Goal: Task Accomplishment & Management: Complete application form

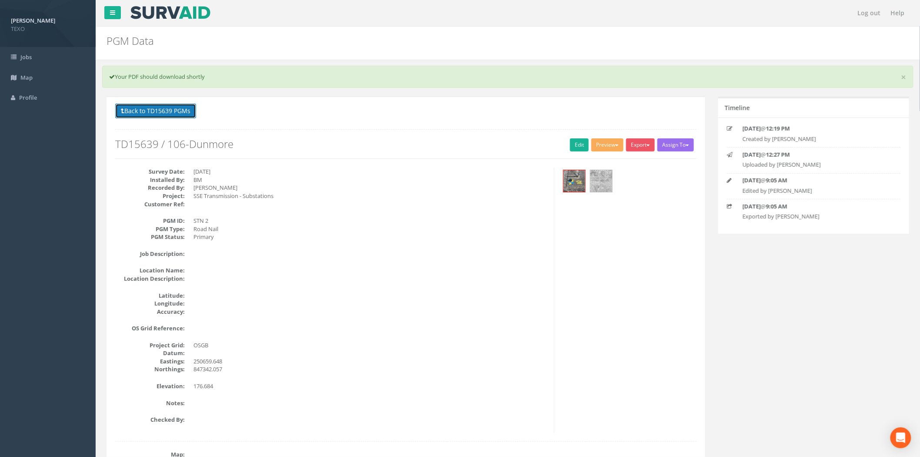
click at [185, 118] on button "Back to TD15639 PGMs" at bounding box center [155, 110] width 81 height 15
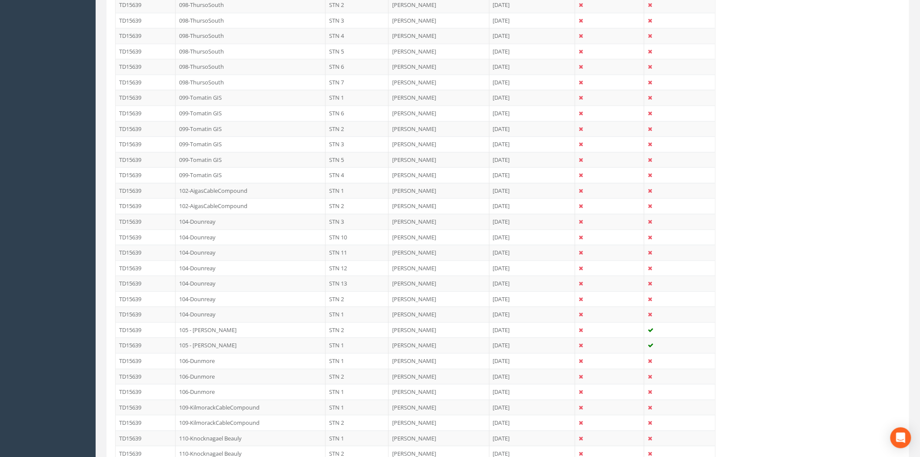
scroll to position [1211, 0]
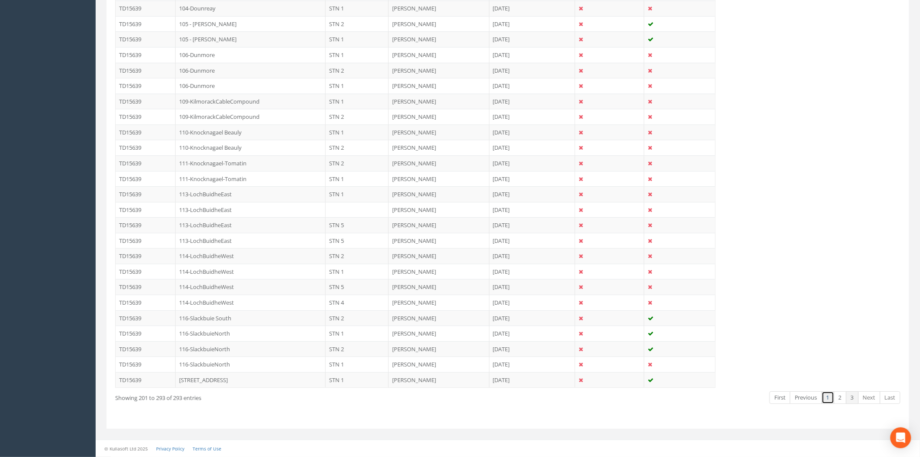
click at [829, 401] on link "1" at bounding box center [828, 397] width 13 height 13
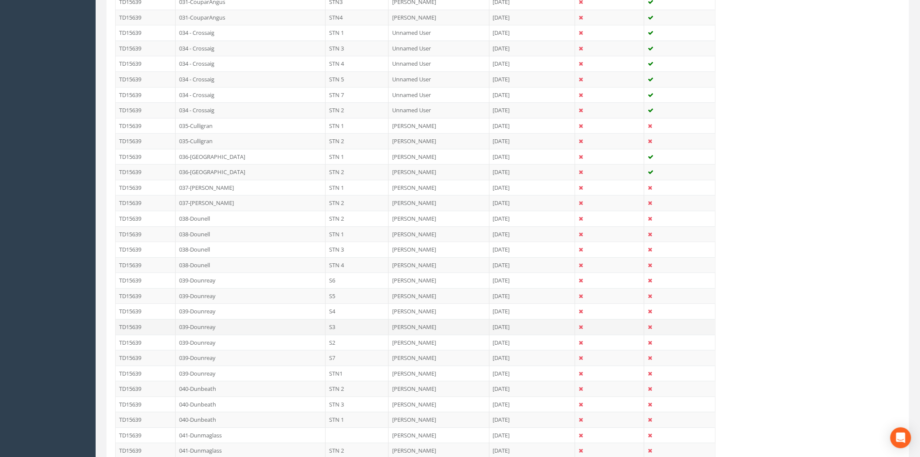
scroll to position [997, 0]
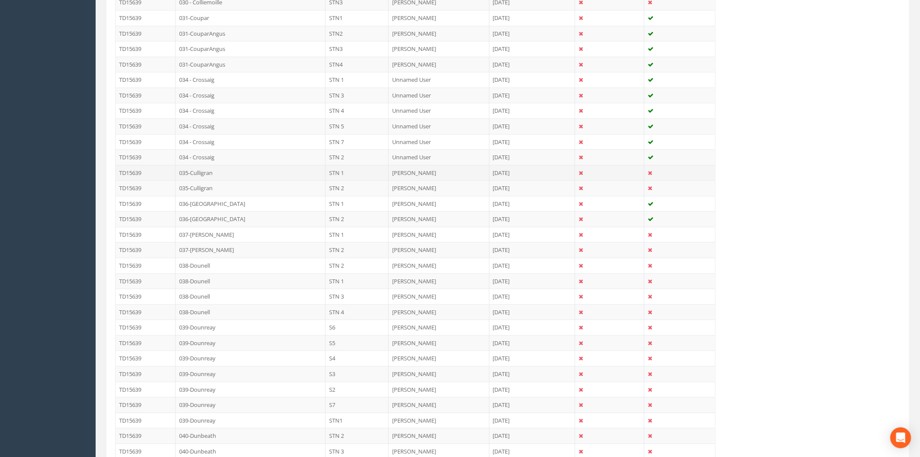
click at [226, 177] on td "035-Culligran" at bounding box center [251, 173] width 150 height 16
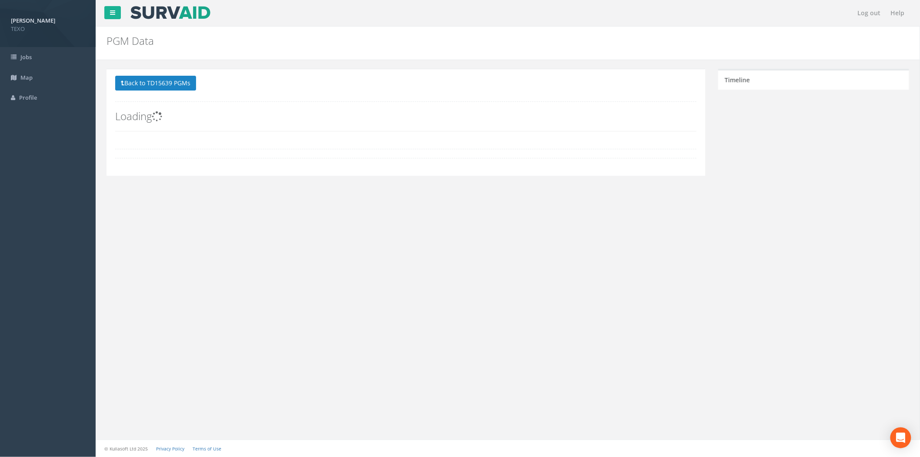
scroll to position [0, 0]
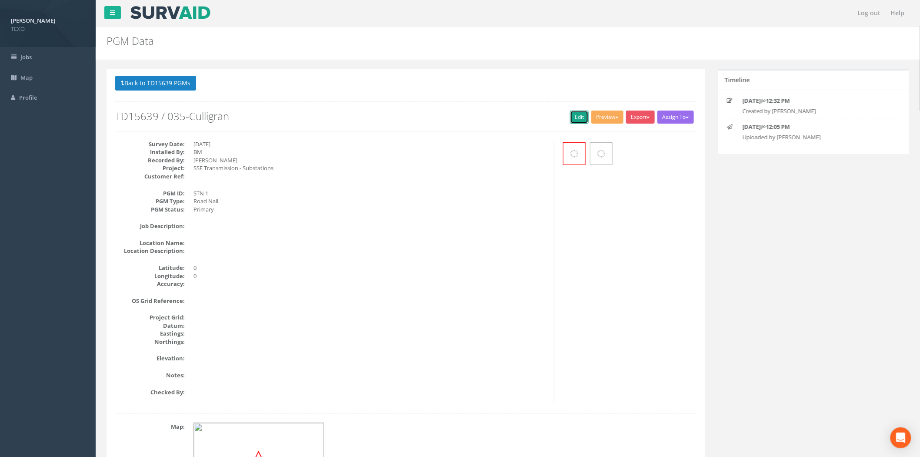
click at [578, 119] on link "Edit" at bounding box center [579, 116] width 19 height 13
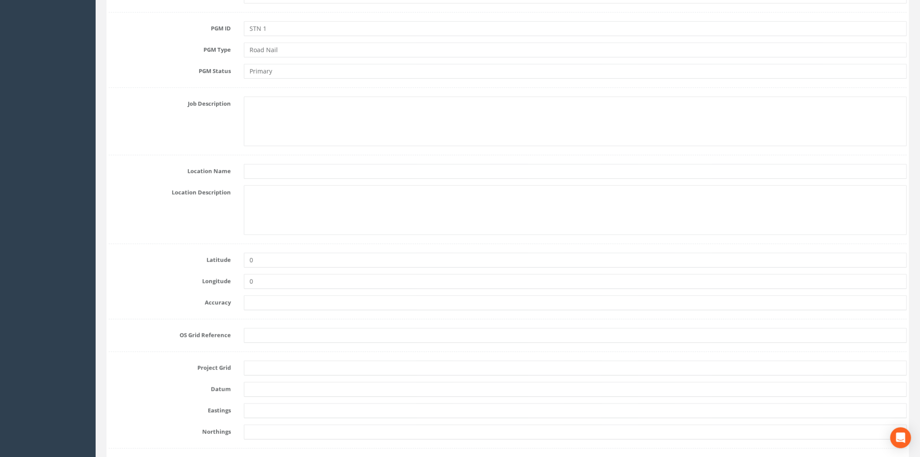
scroll to position [322, 0]
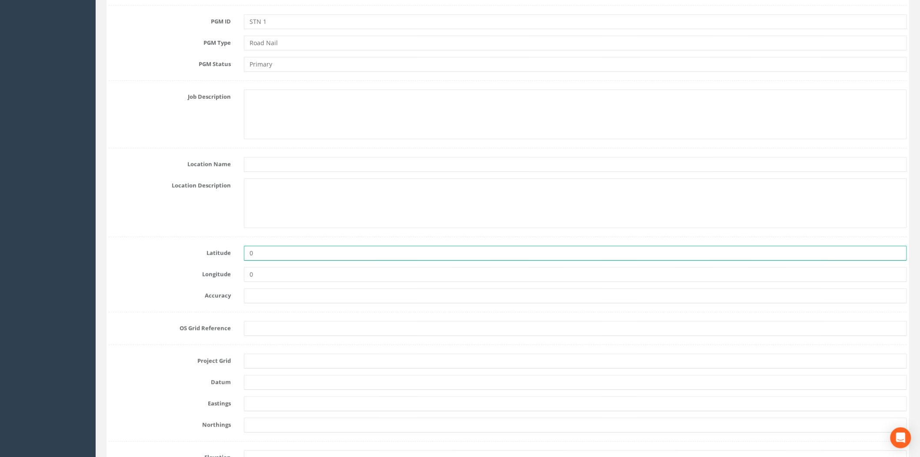
click at [271, 260] on input "0" at bounding box center [575, 253] width 663 height 15
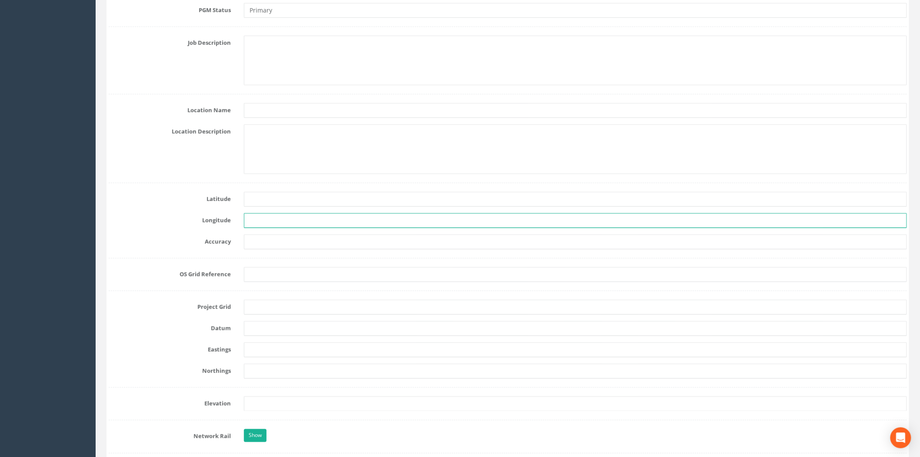
scroll to position [386, 0]
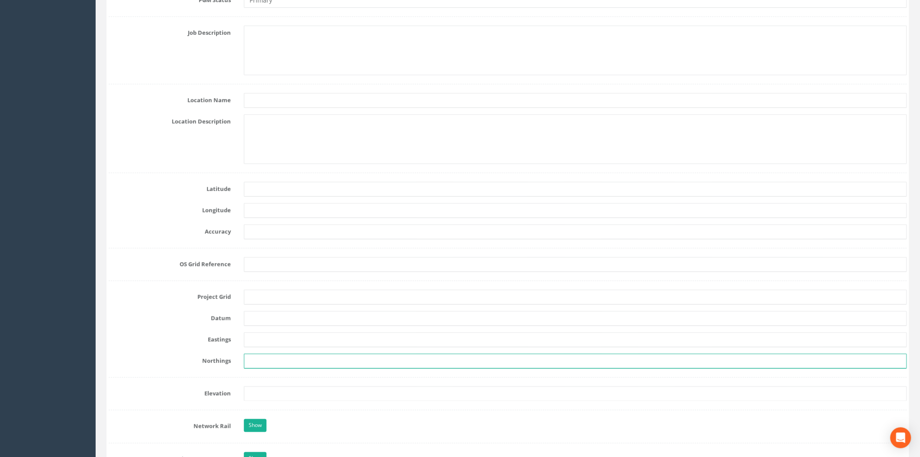
click at [255, 366] on input "text" at bounding box center [575, 361] width 663 height 15
paste input "840468.806"
type input "840468.806"
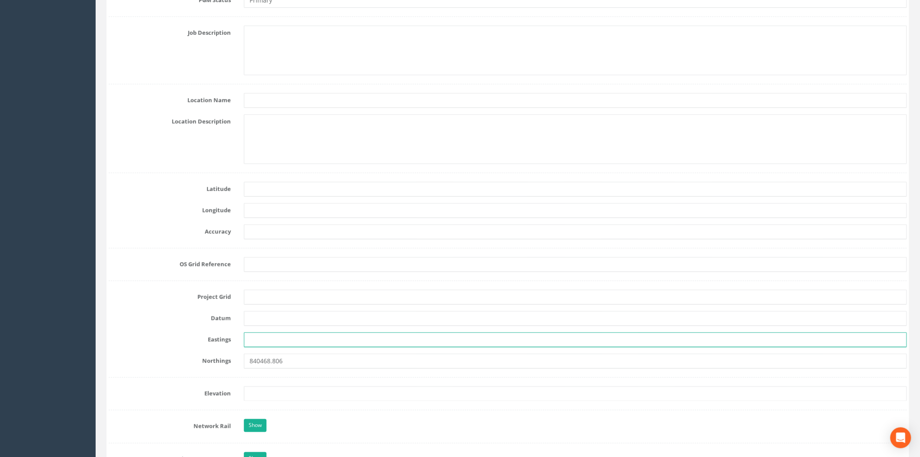
click at [261, 340] on input "text" at bounding box center [575, 339] width 663 height 15
paste input "237810.060"
type input "237810.060"
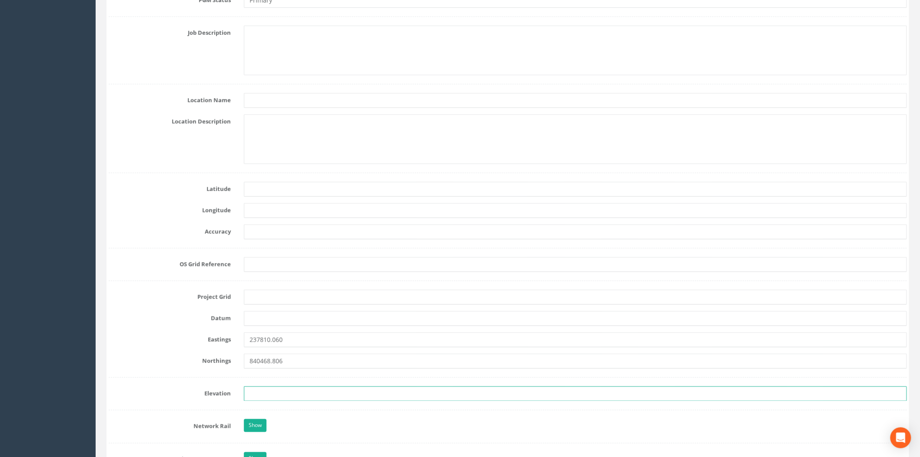
click at [265, 393] on input "text" at bounding box center [575, 393] width 663 height 15
paste input "68.508"
type input "68.508"
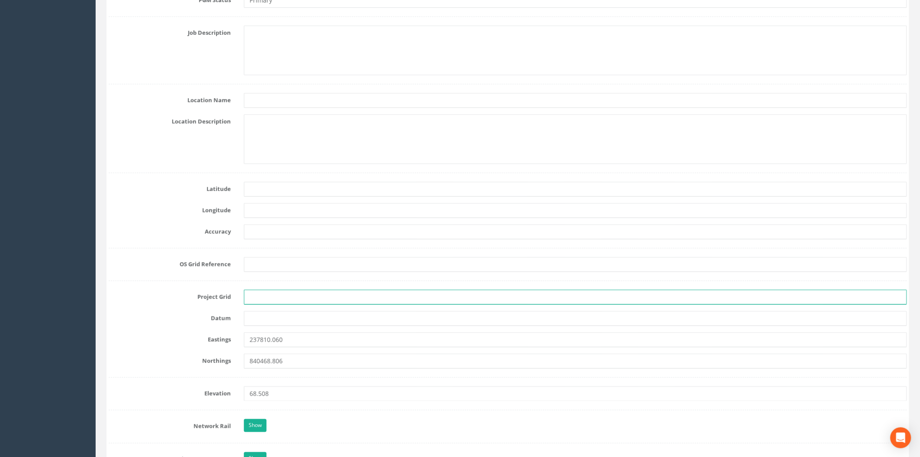
drag, startPoint x: 255, startPoint y: 298, endPoint x: 268, endPoint y: 301, distance: 13.1
click at [255, 298] on input "text" at bounding box center [575, 297] width 663 height 15
type input "OSGB"
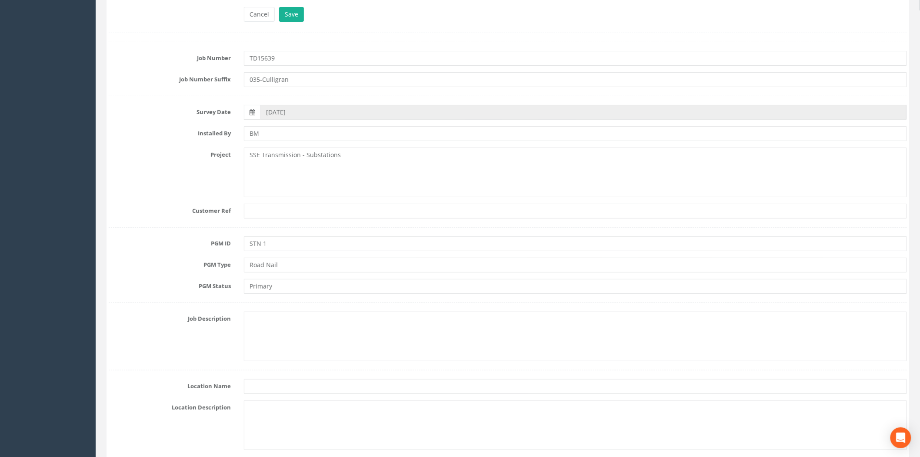
scroll to position [55, 0]
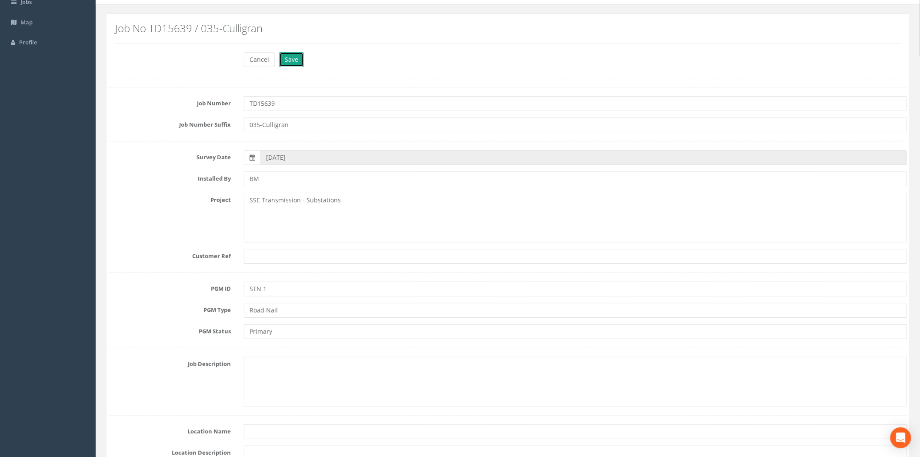
click at [287, 55] on button "Save" at bounding box center [291, 59] width 25 height 15
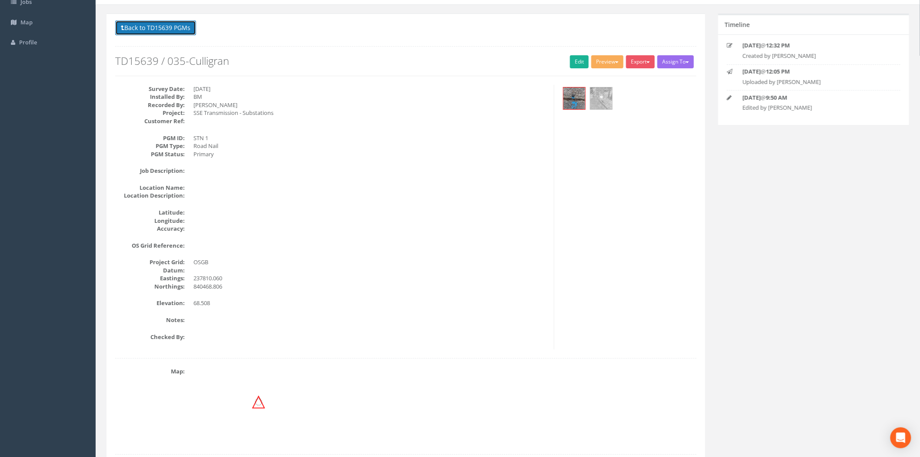
click at [168, 32] on button "Back to TD15639 PGMs" at bounding box center [155, 27] width 81 height 15
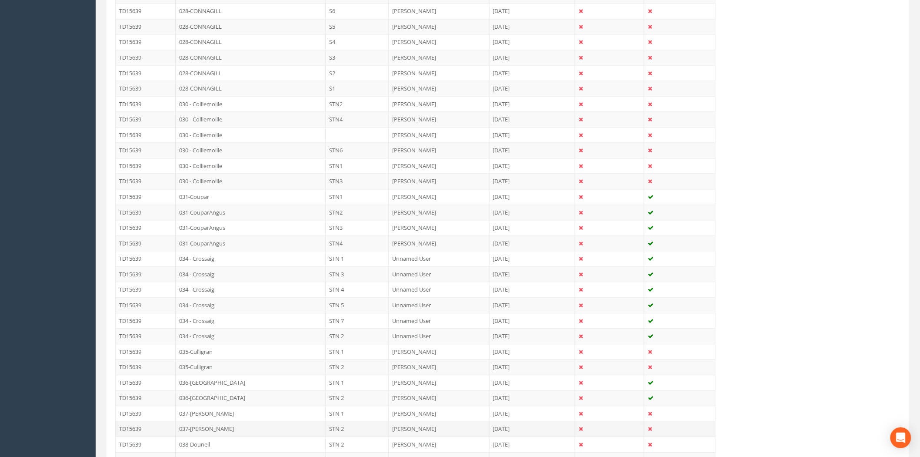
scroll to position [828, 0]
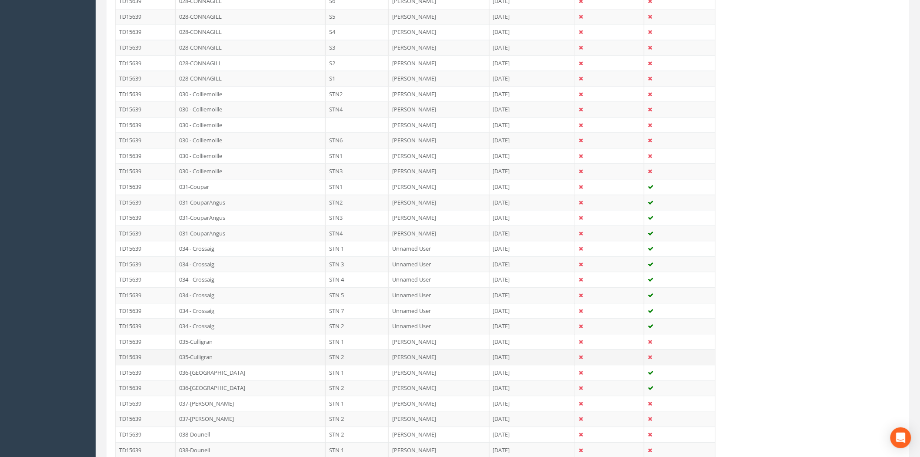
click at [214, 356] on td "035-Culligran" at bounding box center [251, 357] width 150 height 16
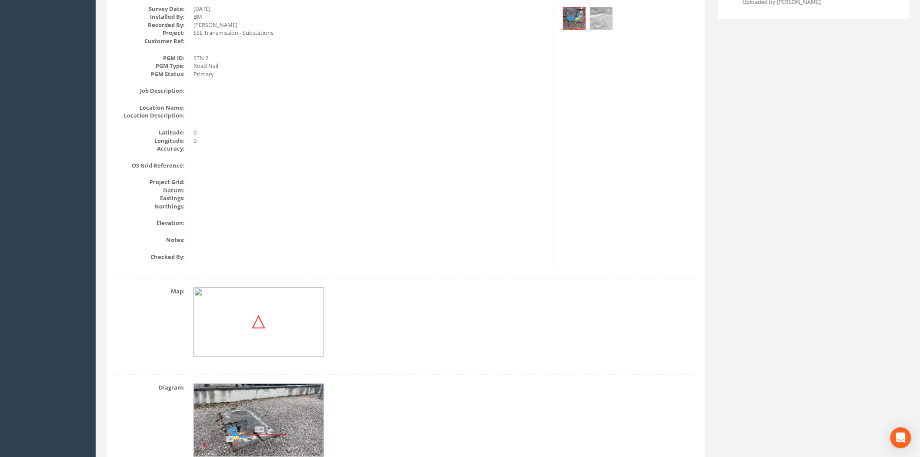
scroll to position [0, 0]
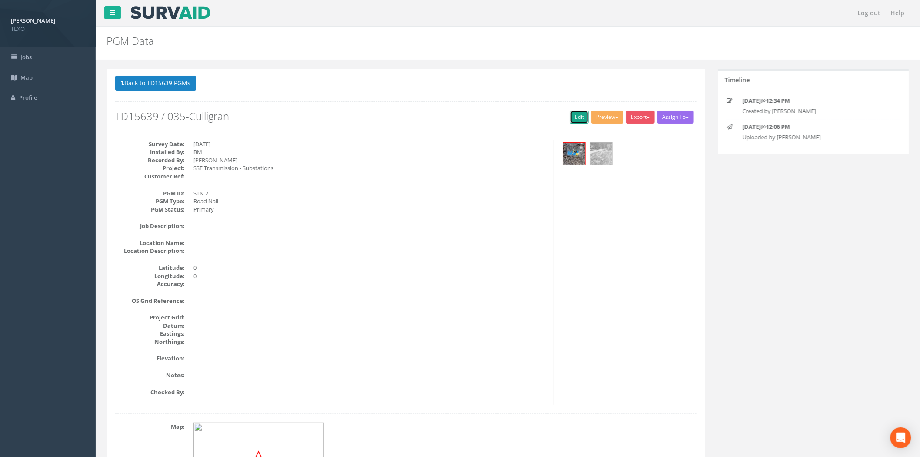
click at [581, 118] on link "Edit" at bounding box center [579, 116] width 19 height 13
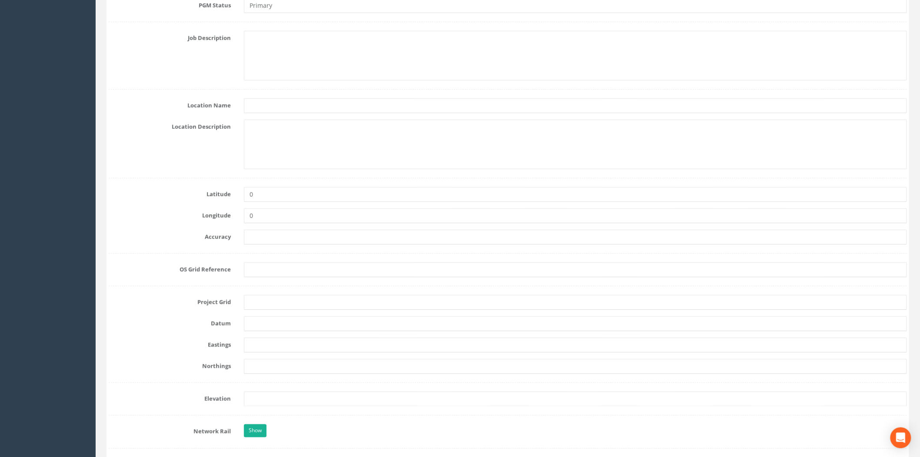
scroll to position [386, 0]
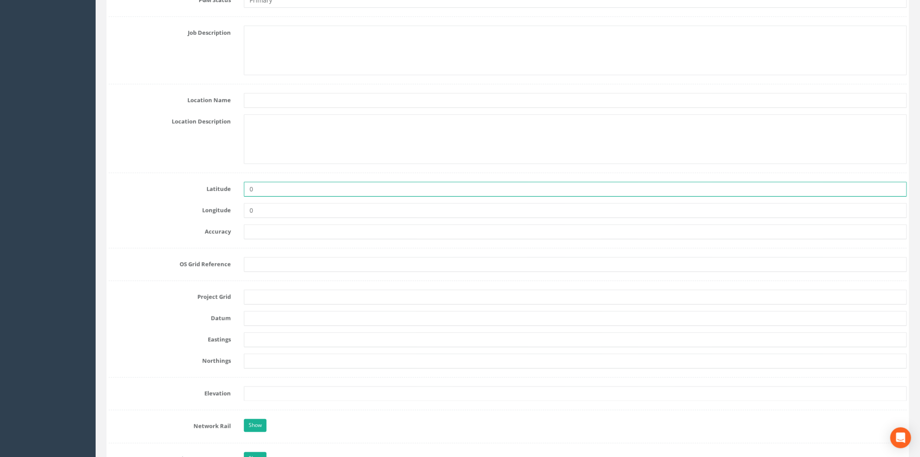
click at [269, 196] on input "0" at bounding box center [575, 189] width 663 height 15
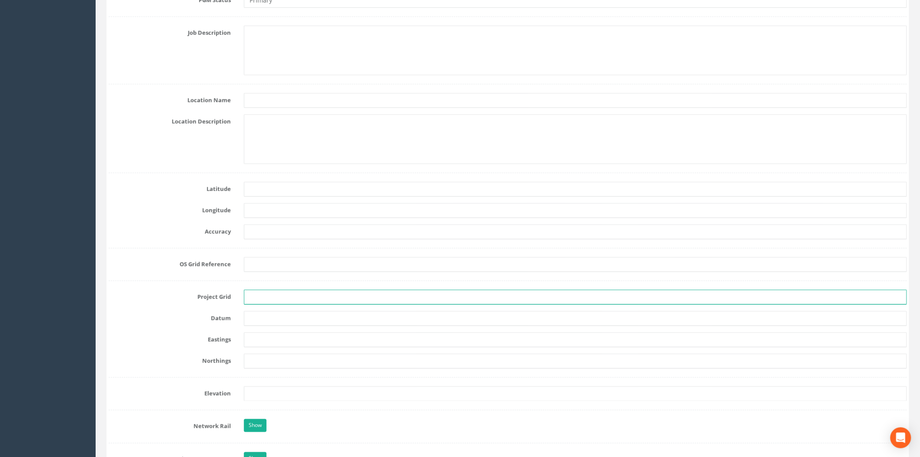
click at [257, 301] on input "text" at bounding box center [575, 297] width 663 height 15
type input "OSGB"
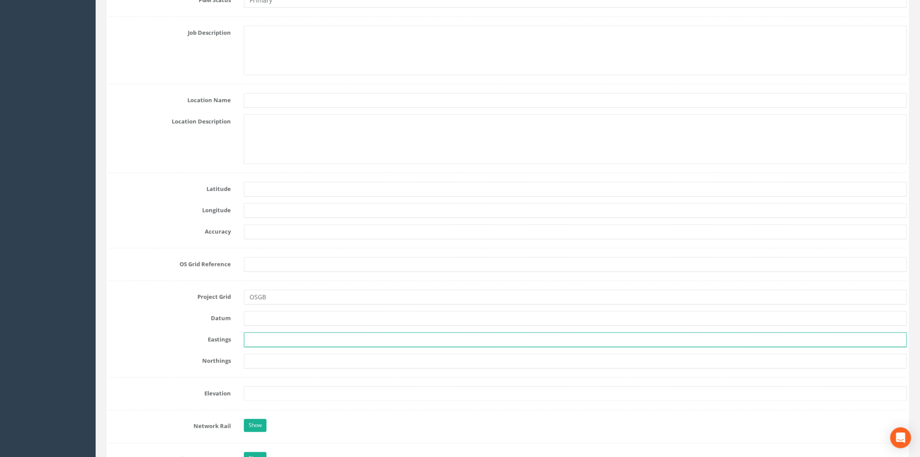
click at [264, 346] on input "text" at bounding box center [575, 339] width 663 height 15
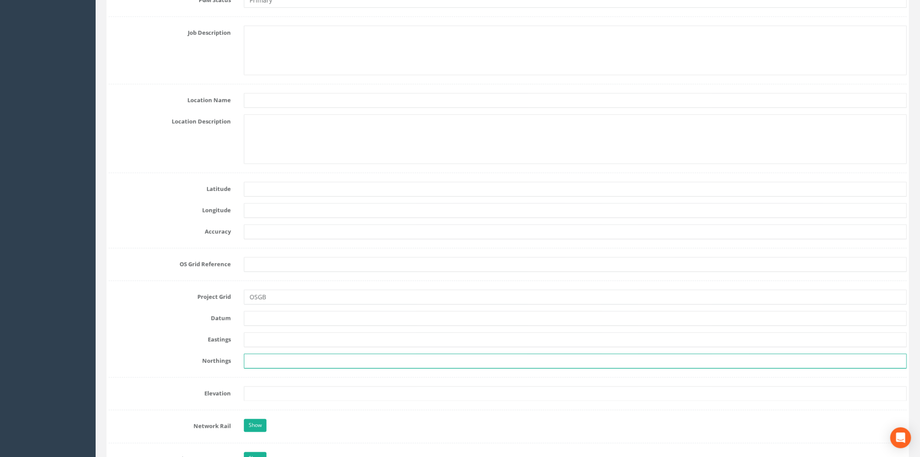
click at [255, 365] on input "text" at bounding box center [575, 361] width 663 height 15
paste input "840476.407"
type input "840476.407"
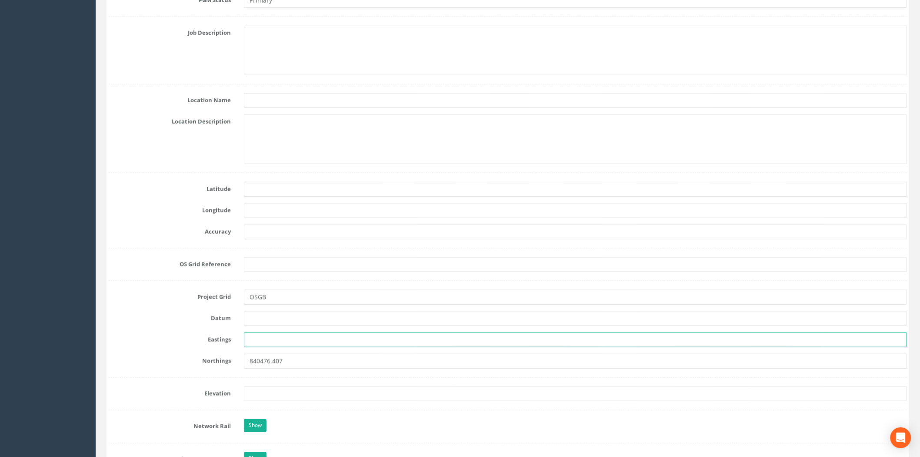
click at [259, 340] on input "text" at bounding box center [575, 339] width 663 height 15
paste input "237824.381"
type input "237824.381"
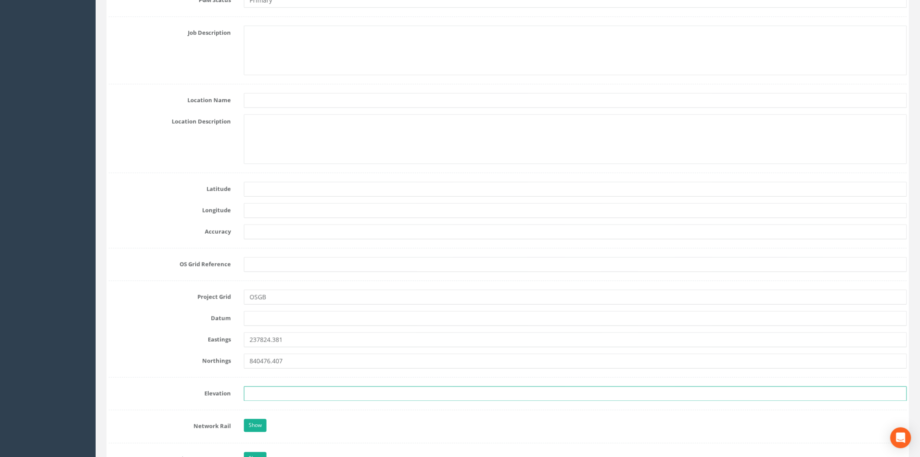
click at [264, 388] on input "text" at bounding box center [575, 393] width 663 height 15
paste input "68.535"
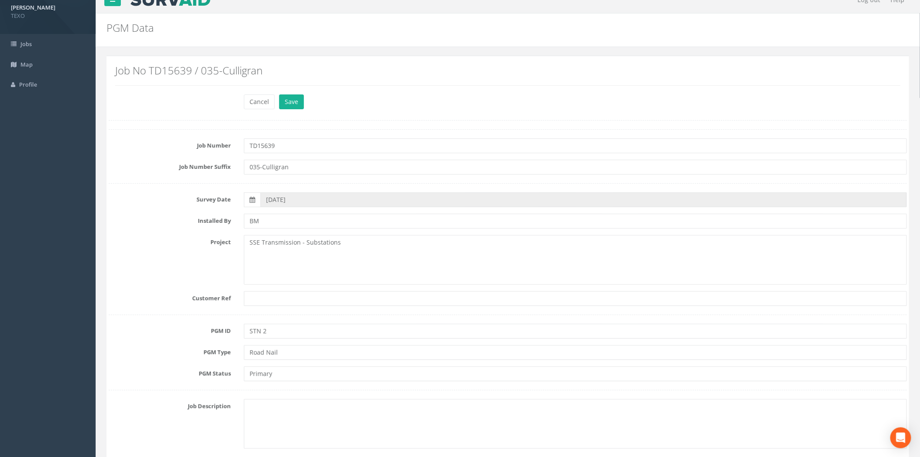
scroll to position [0, 0]
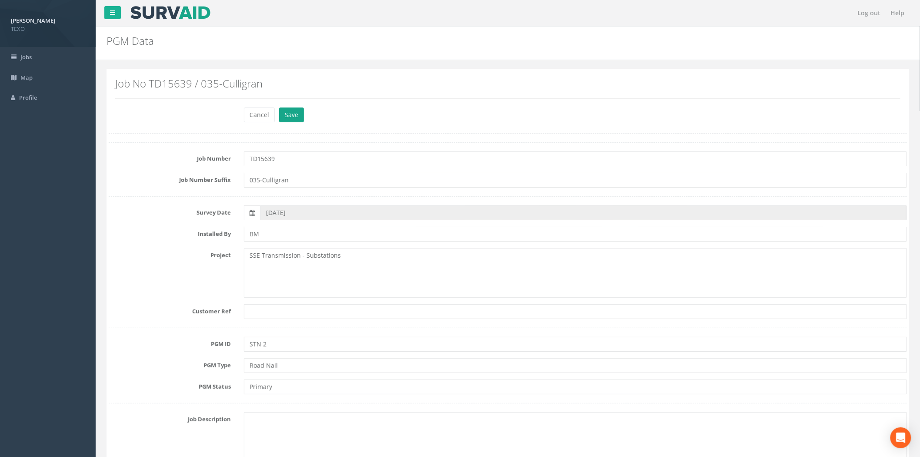
type input "68.535"
click at [299, 113] on button "Save" at bounding box center [291, 114] width 25 height 15
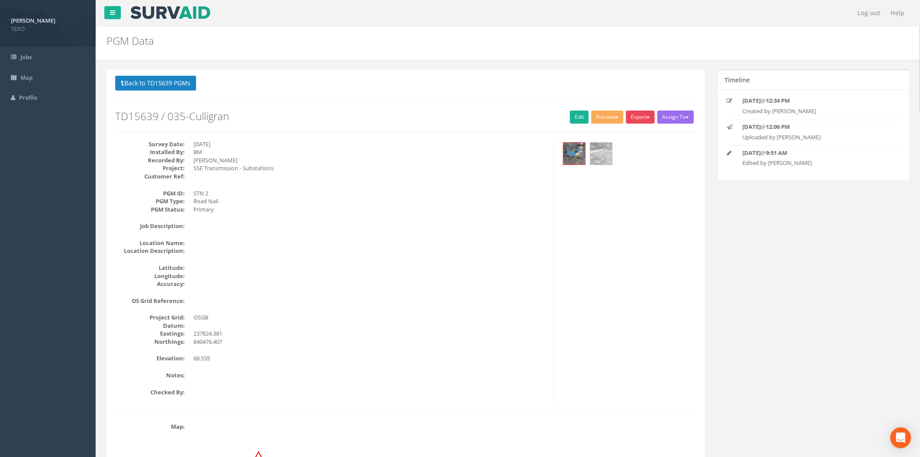
click at [630, 121] on button "Export" at bounding box center [640, 116] width 29 height 13
click at [614, 280] on link "SurvAid Generic Grid" at bounding box center [621, 278] width 68 height 13
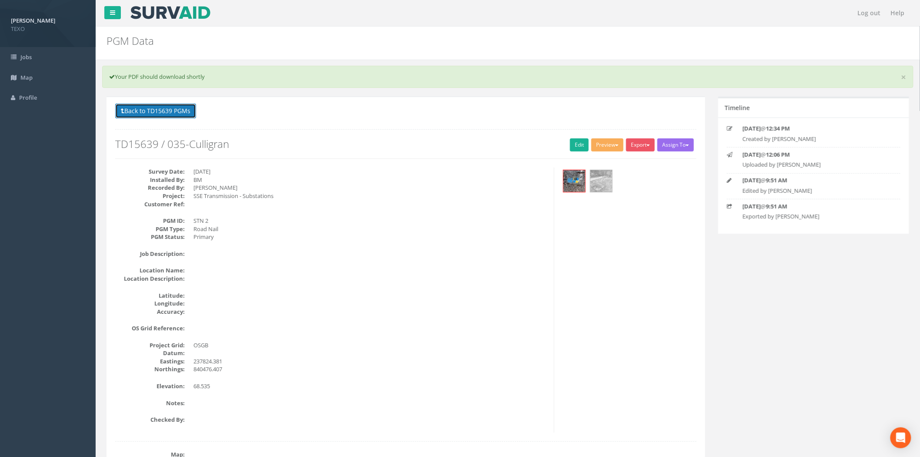
click at [176, 115] on button "Back to TD15639 PGMs" at bounding box center [155, 110] width 81 height 15
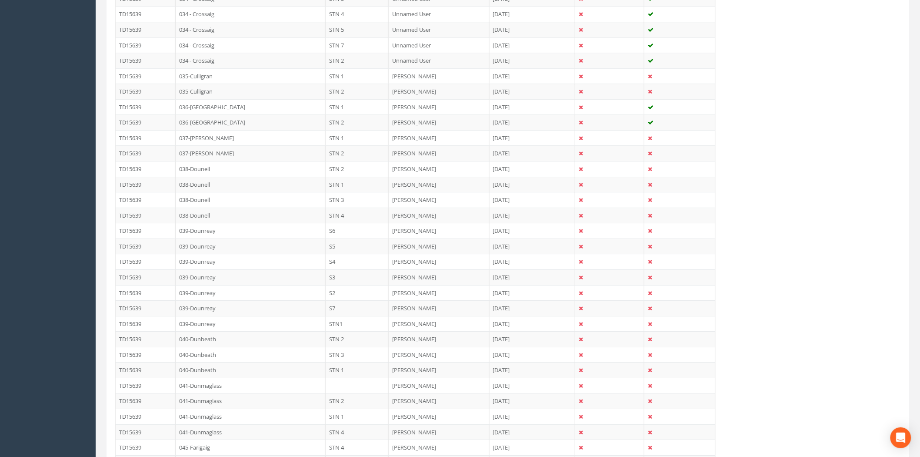
scroll to position [1095, 0]
click at [223, 76] on td "035-Culligran" at bounding box center [251, 75] width 150 height 16
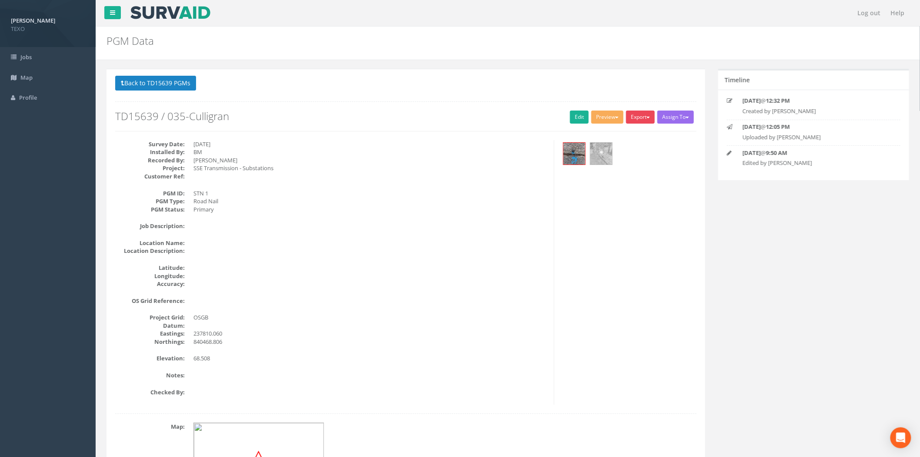
click at [643, 118] on button "Export" at bounding box center [640, 116] width 29 height 13
click at [624, 279] on link "SurvAid Generic Grid" at bounding box center [621, 278] width 68 height 13
